Goal: Information Seeking & Learning: Find specific fact

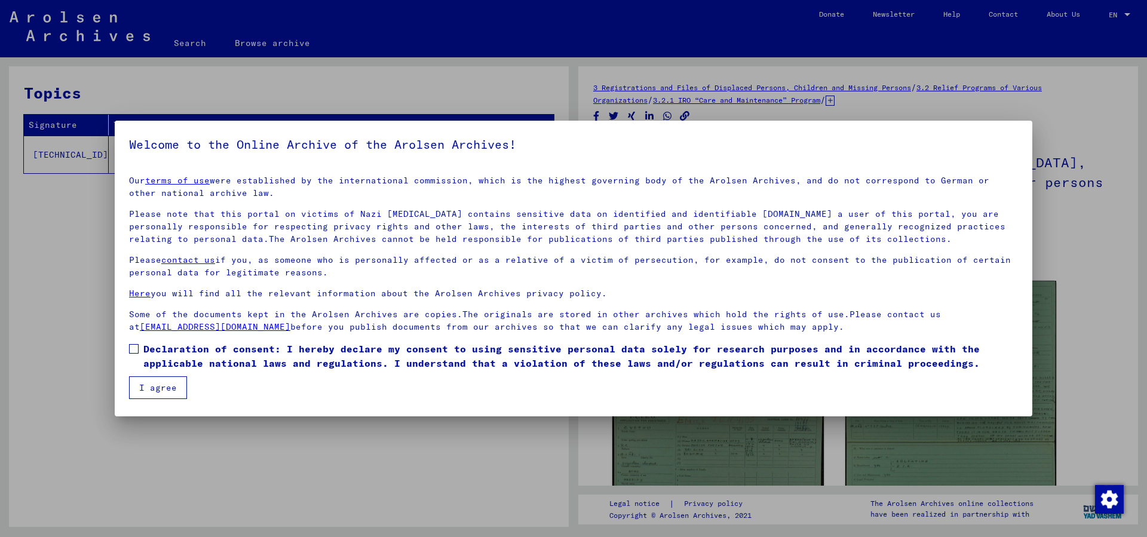
click at [137, 344] on label "Declaration of consent: I hereby declare my consent to using sensitive personal…" at bounding box center [573, 356] width 889 height 29
click at [146, 379] on button "I agree" at bounding box center [158, 387] width 58 height 23
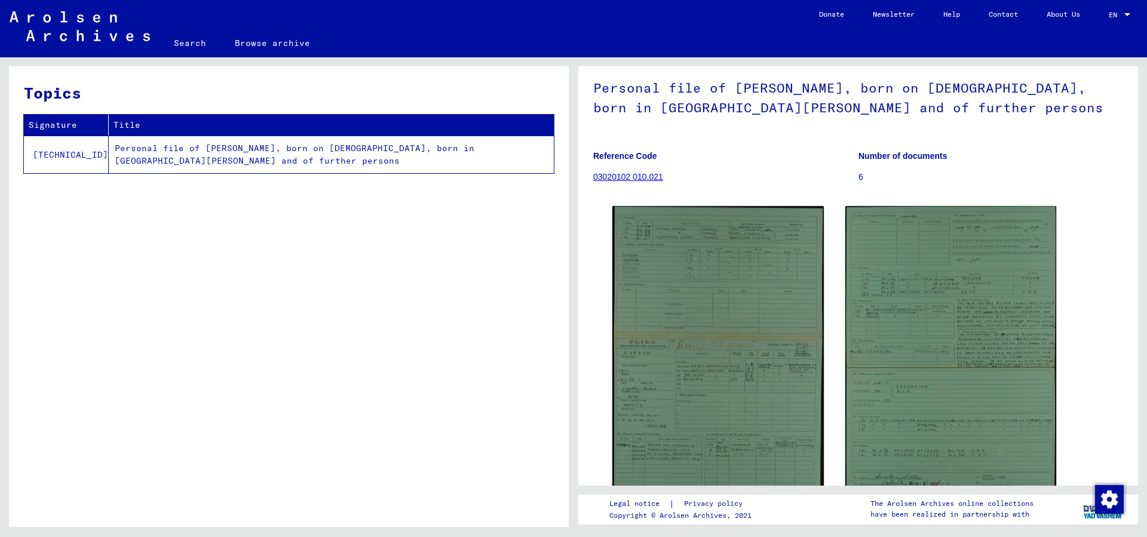
scroll to position [65, 0]
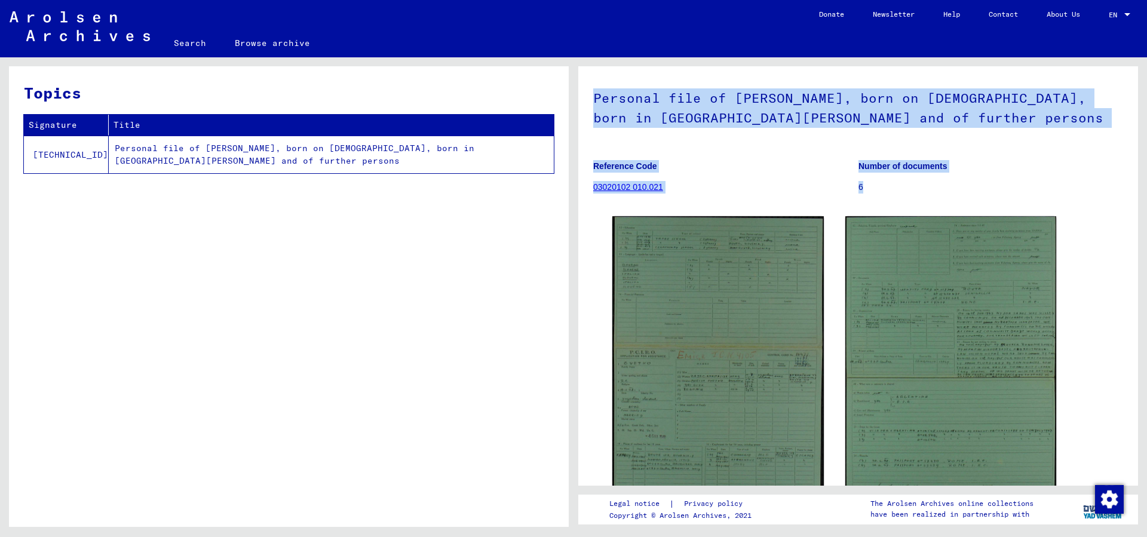
drag, startPoint x: 593, startPoint y: 94, endPoint x: 912, endPoint y: 189, distance: 332.8
click at [912, 189] on yv-its-full-details "3 Registrations and Files of Displaced Persons, Children and Missing Persons / …" at bounding box center [858, 298] width 560 height 562
click at [961, 196] on figure "Number of documents 6" at bounding box center [991, 179] width 265 height 54
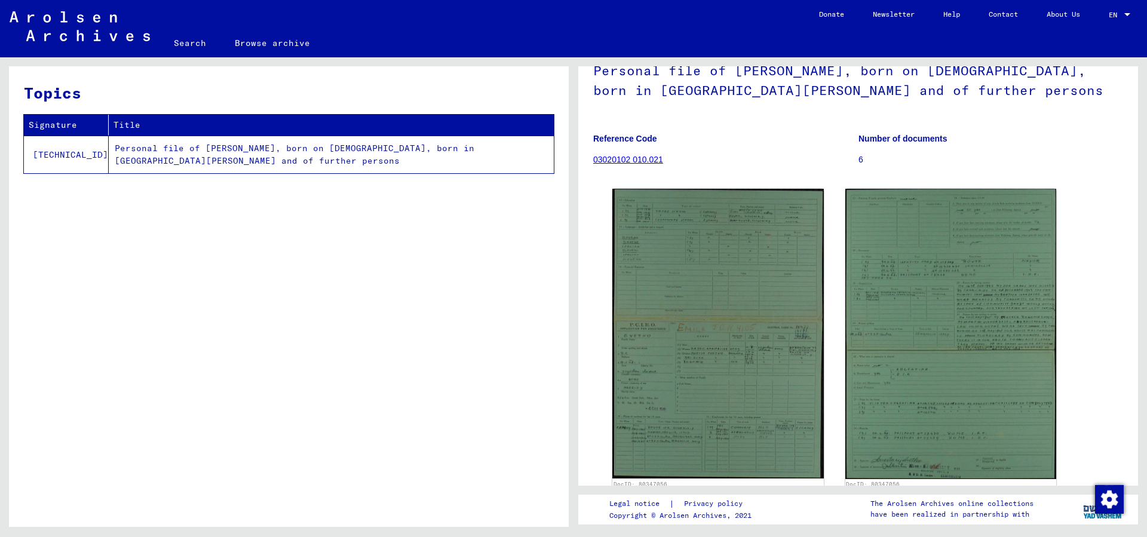
scroll to position [87, 0]
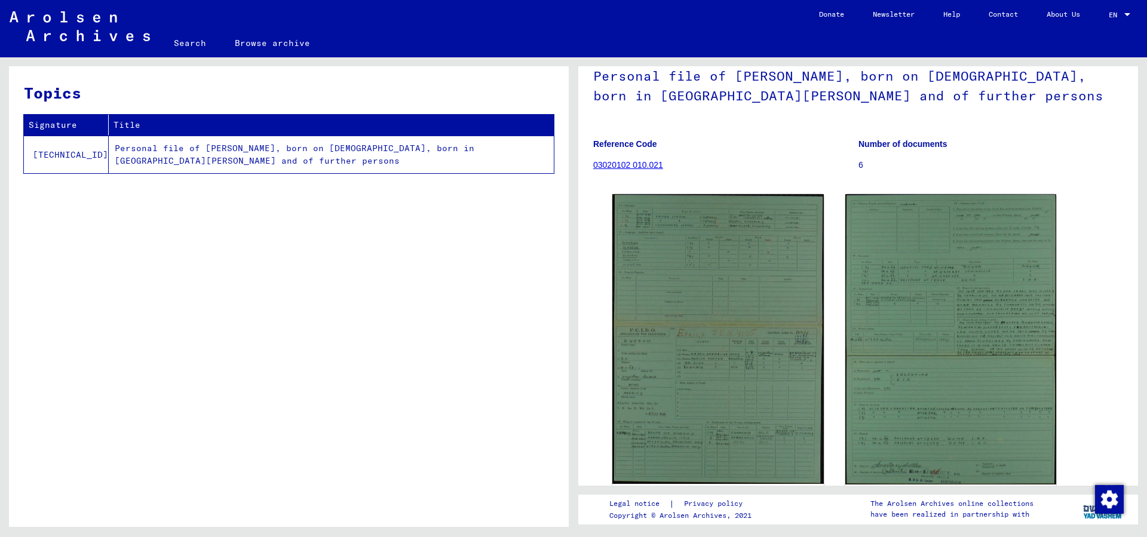
click at [508, 320] on div "Topics Signature Title [TECHNICAL_ID] Personal file of [PERSON_NAME], born on […" at bounding box center [289, 301] width 560 height 470
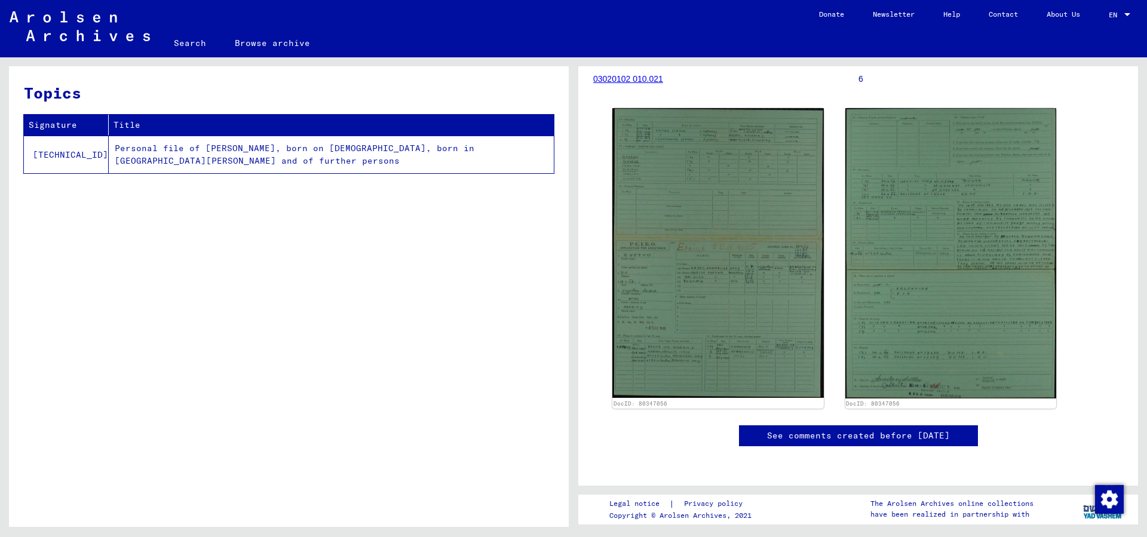
scroll to position [234, 0]
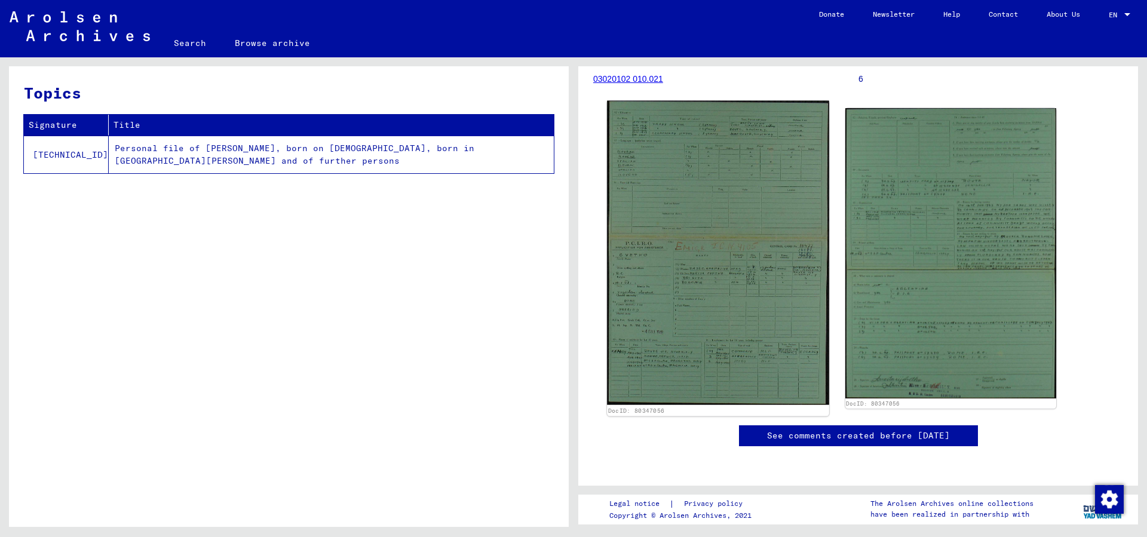
click at [667, 407] on div "DocID: 80347056" at bounding box center [718, 411] width 220 height 8
click at [665, 304] on img at bounding box center [718, 253] width 222 height 304
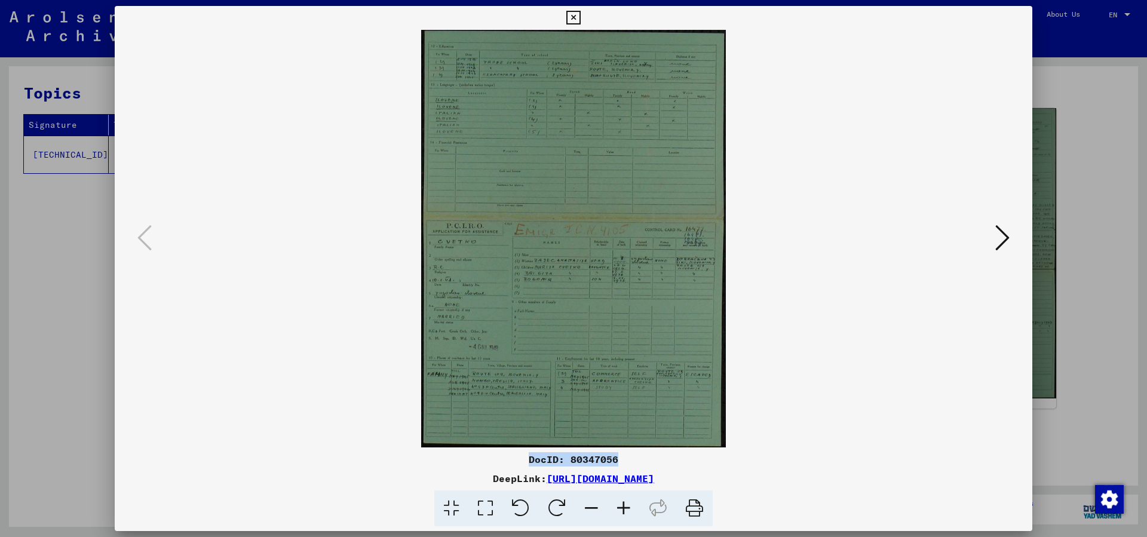
drag, startPoint x: 639, startPoint y: 459, endPoint x: 505, endPoint y: 459, distance: 133.9
click at [505, 459] on div "DocID: 80347056" at bounding box center [574, 459] width 918 height 14
copy div "DocID: 80347056"
click at [1006, 227] on icon at bounding box center [1003, 237] width 14 height 29
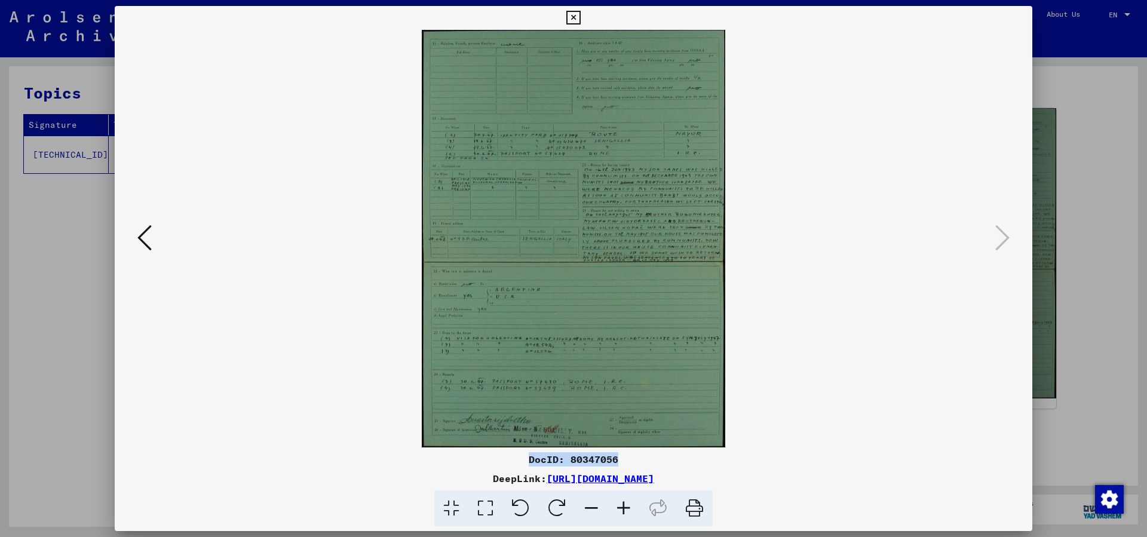
copy div "DocID: 80347056"
click at [584, 14] on div at bounding box center [573, 18] width 21 height 24
click at [580, 13] on icon at bounding box center [573, 18] width 14 height 14
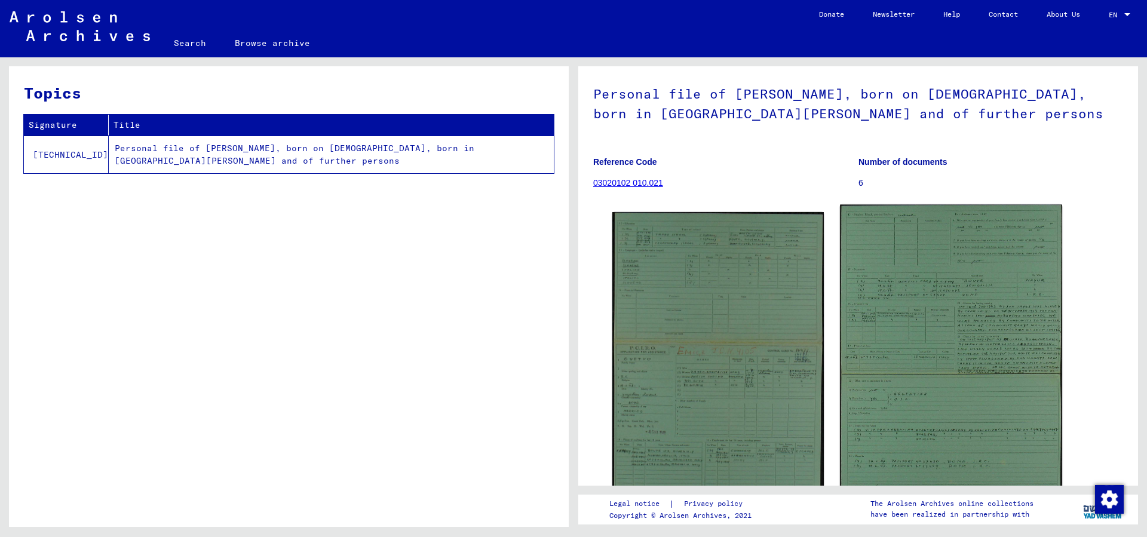
scroll to position [0, 0]
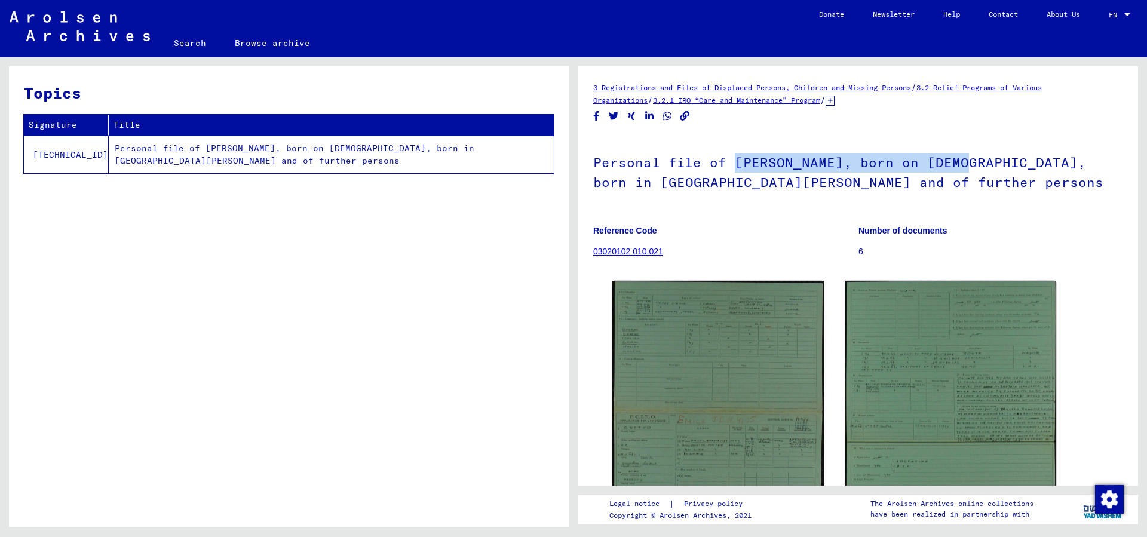
drag, startPoint x: 733, startPoint y: 160, endPoint x: 958, endPoint y: 171, distance: 225.0
click at [958, 171] on h1 "Personal file of [PERSON_NAME], born on [DEMOGRAPHIC_DATA], born in [GEOGRAPHIC…" at bounding box center [858, 171] width 530 height 72
click at [944, 185] on h1 "Personal file of [PERSON_NAME], born on [DEMOGRAPHIC_DATA], born in [GEOGRAPHIC…" at bounding box center [858, 171] width 530 height 72
